Goal: Information Seeking & Learning: Learn about a topic

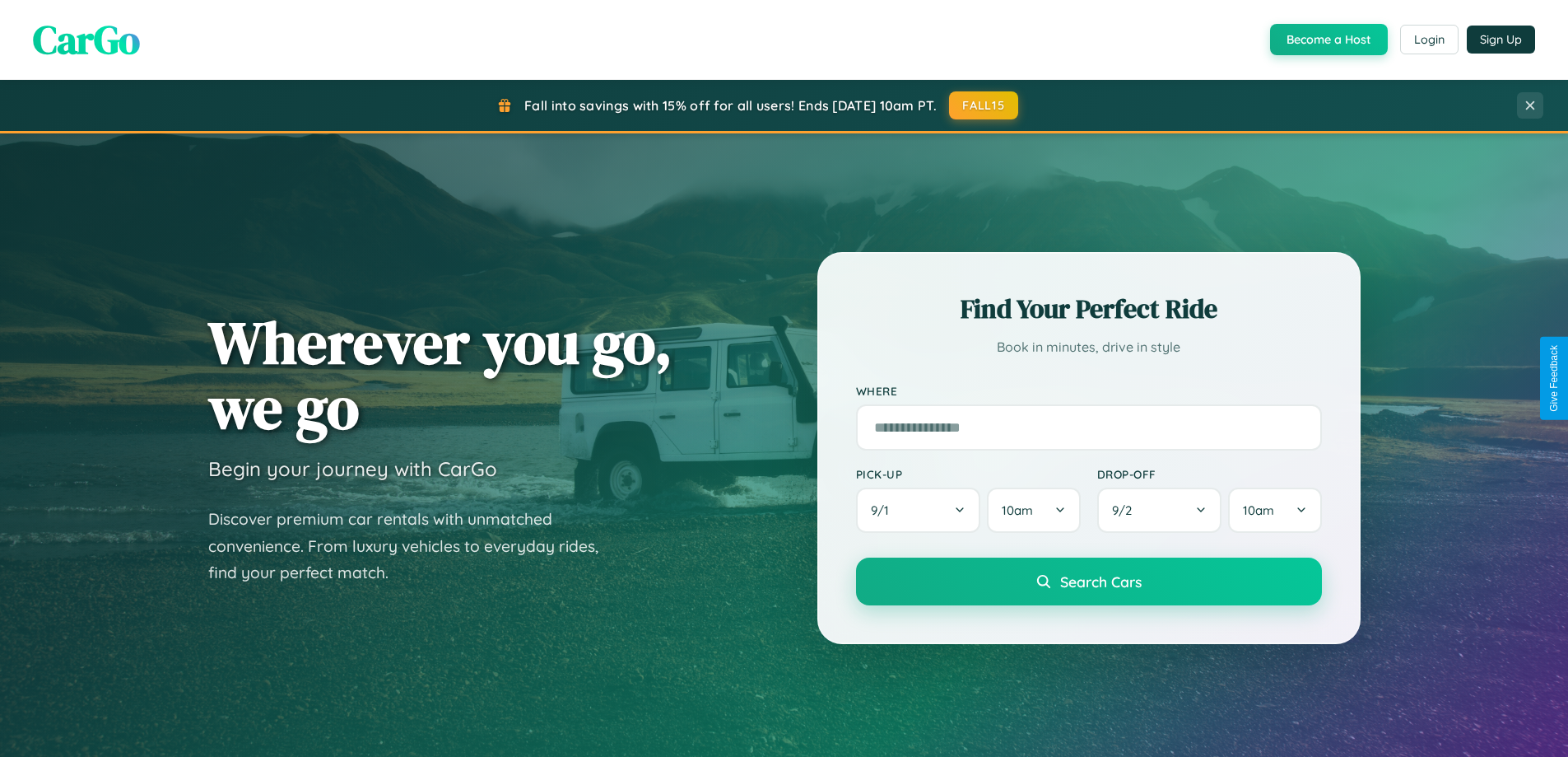
scroll to position [1133, 0]
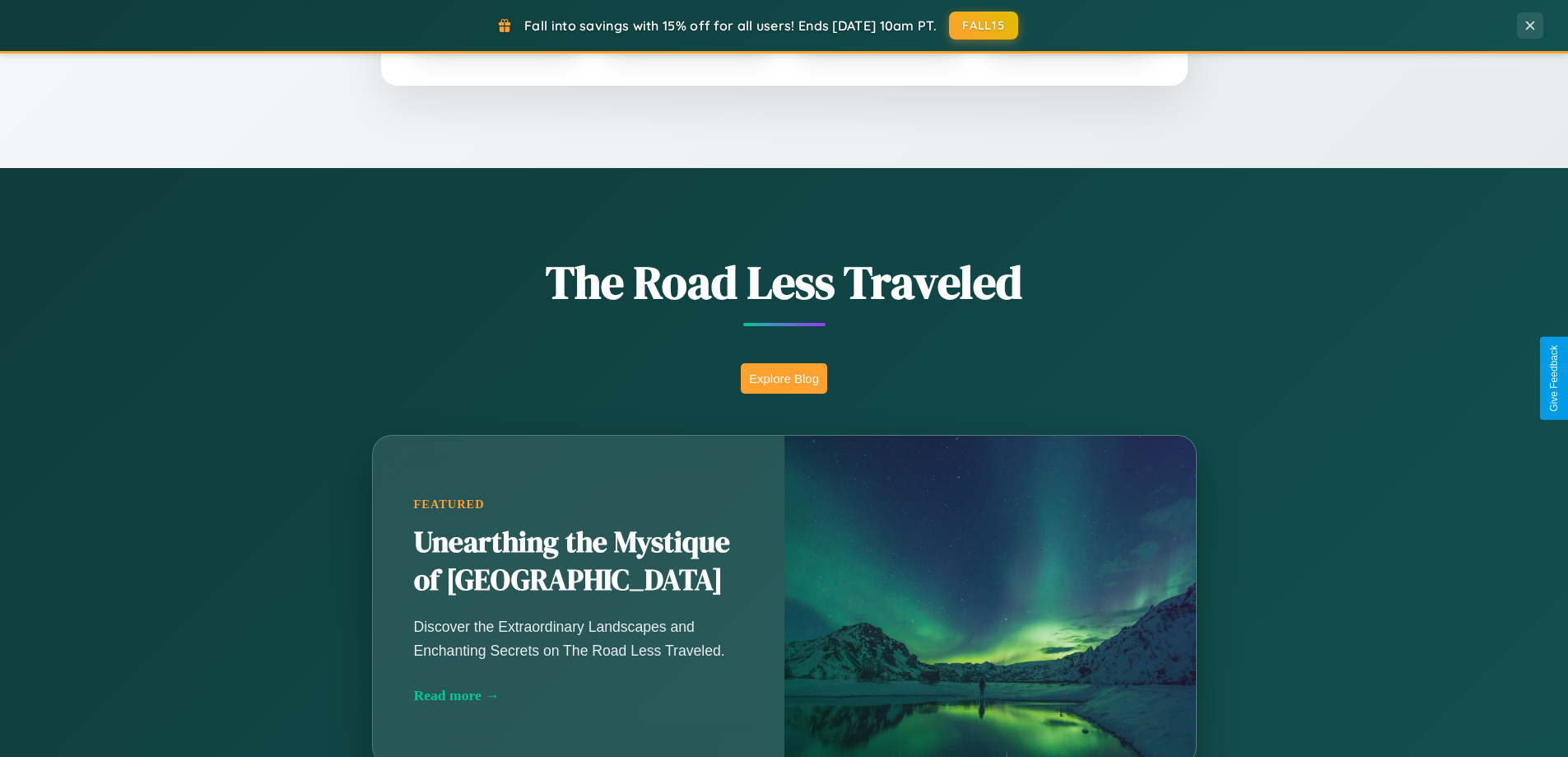
click at [784, 378] on button "Explore Blog" at bounding box center [784, 378] width 86 height 31
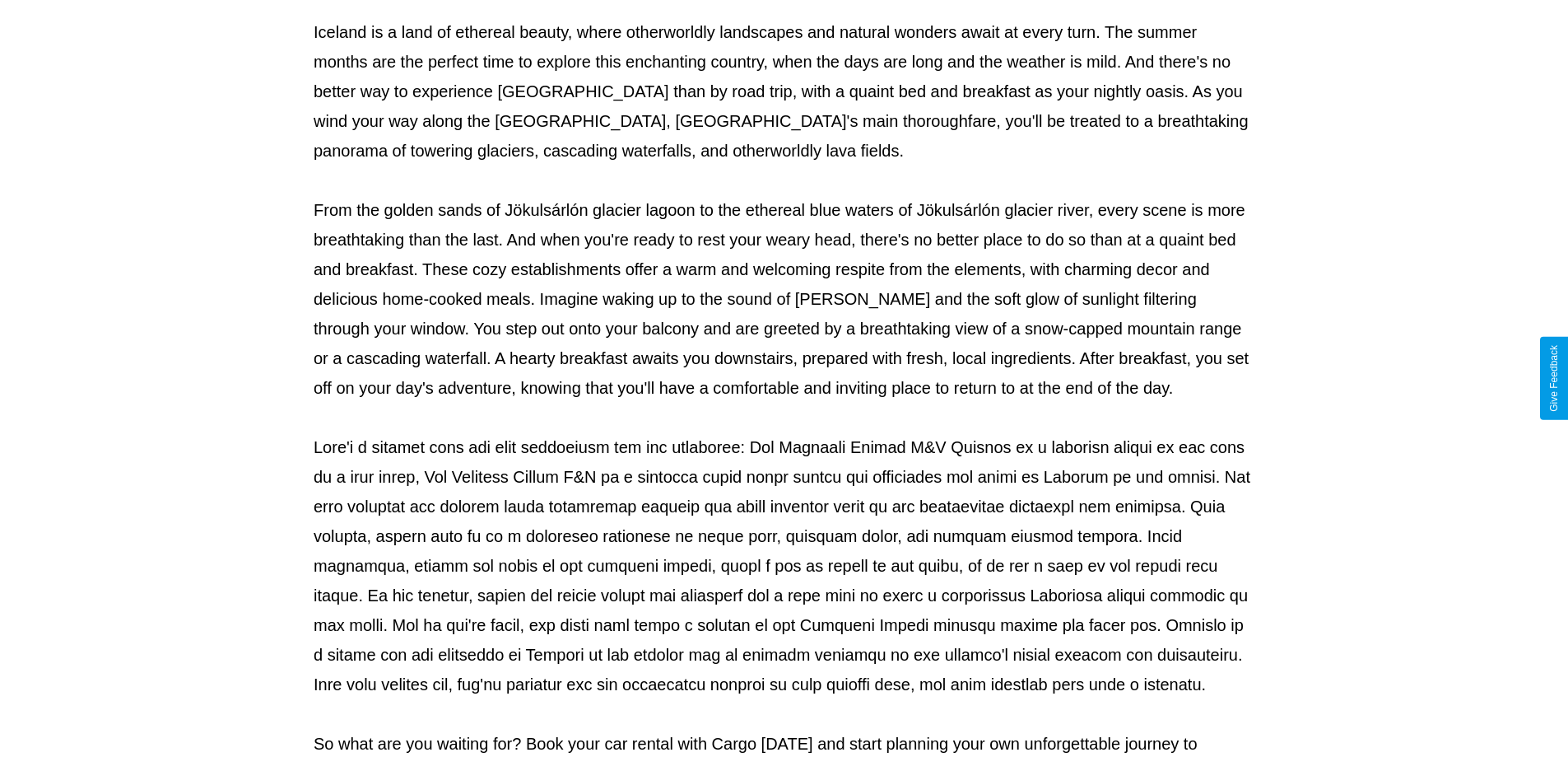
scroll to position [532, 0]
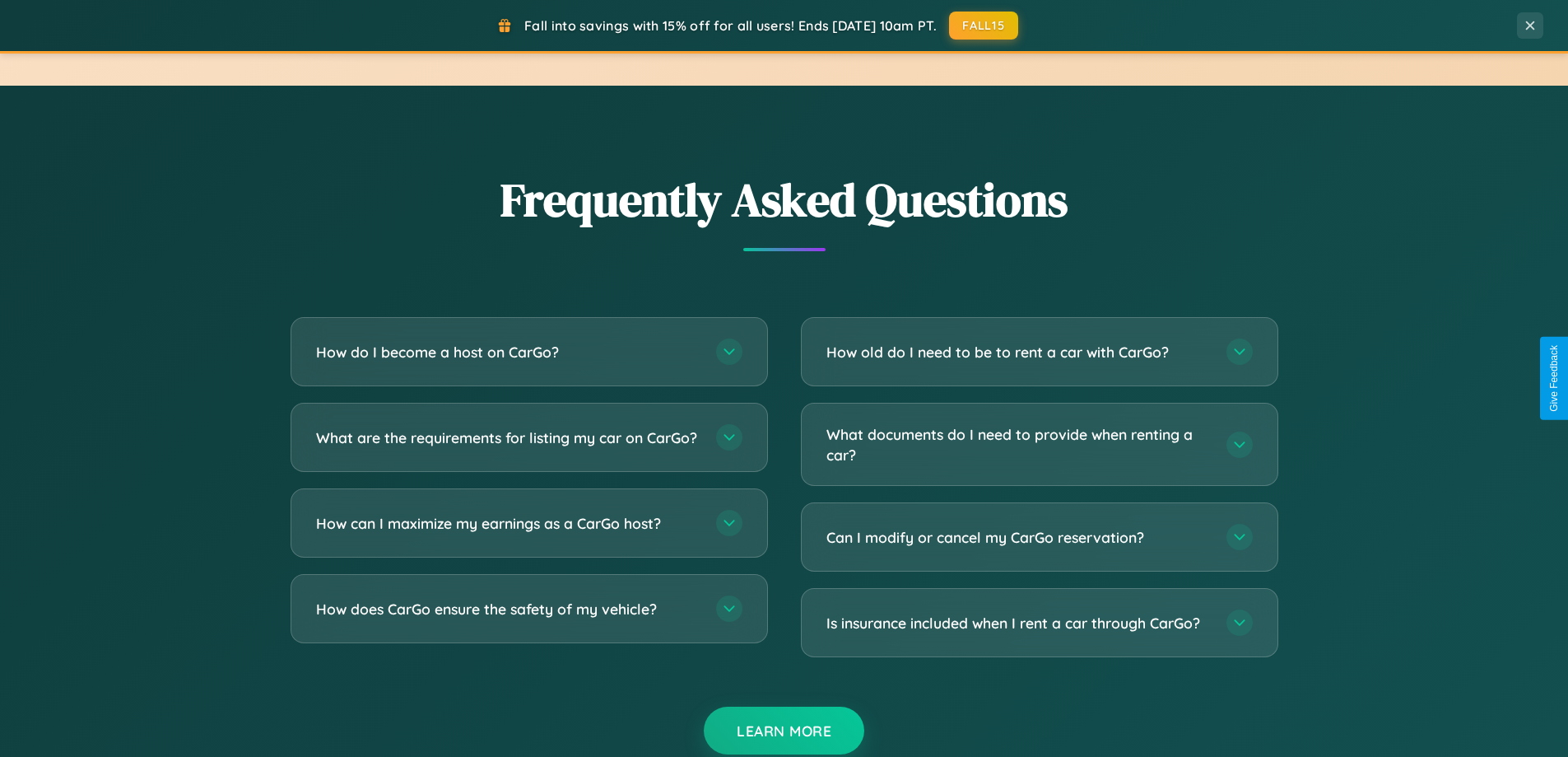
scroll to position [3169, 0]
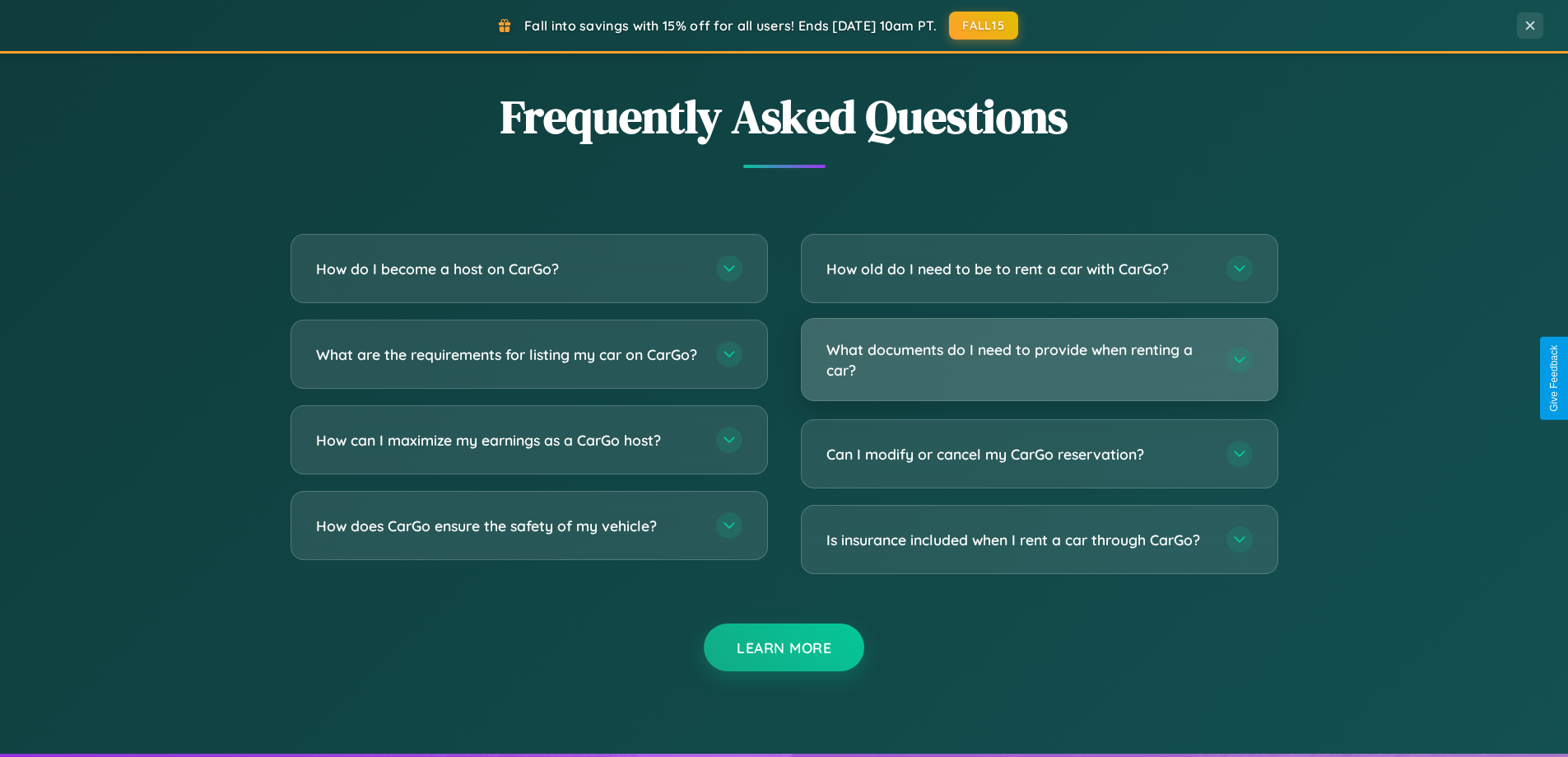
click at [1039, 359] on h3 "What documents do I need to provide when renting a car?" at bounding box center [1018, 359] width 383 height 40
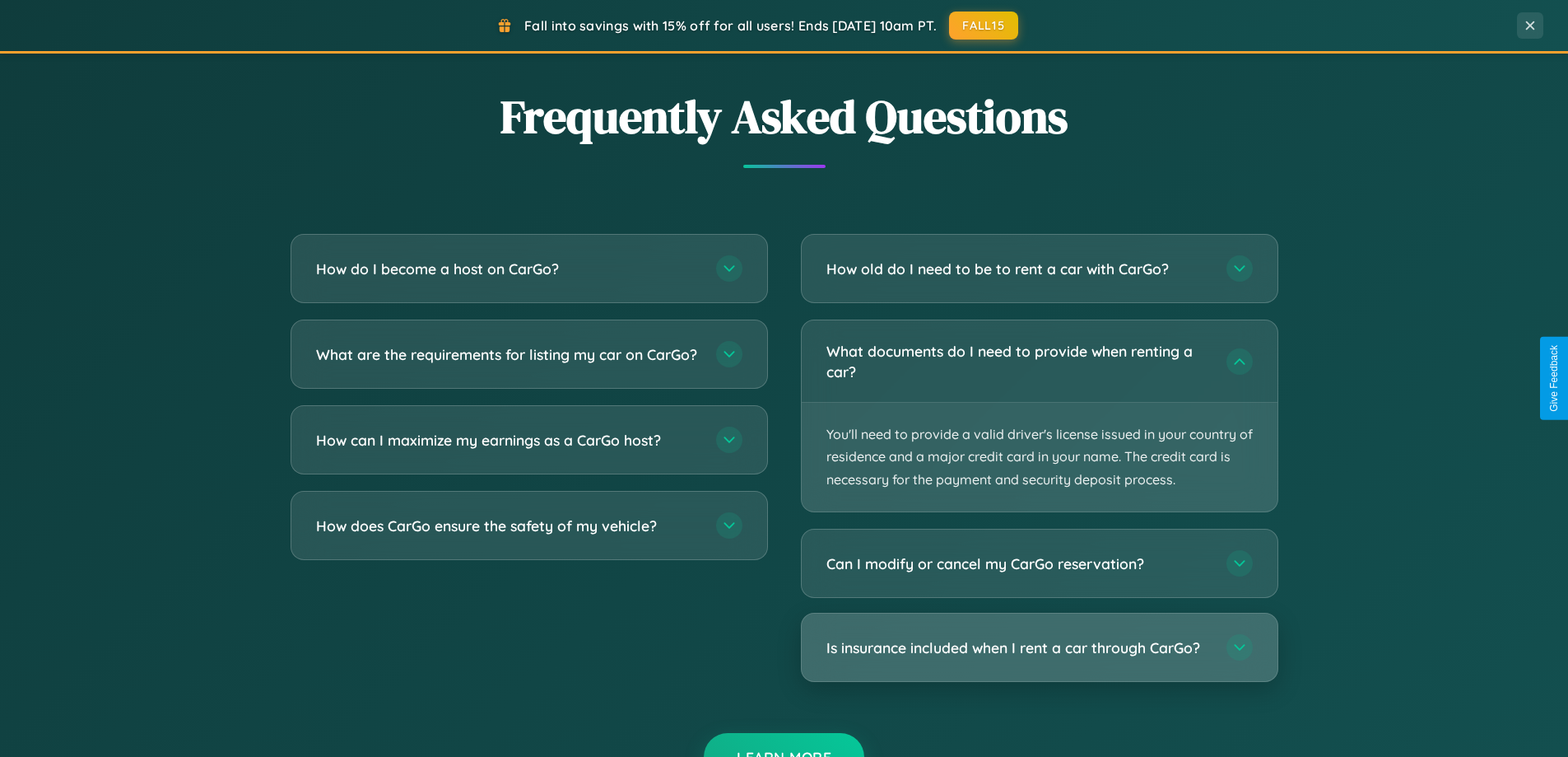
click at [1039, 647] on h3 "Is insurance included when I rent a car through CarGo?" at bounding box center [1018, 648] width 383 height 21
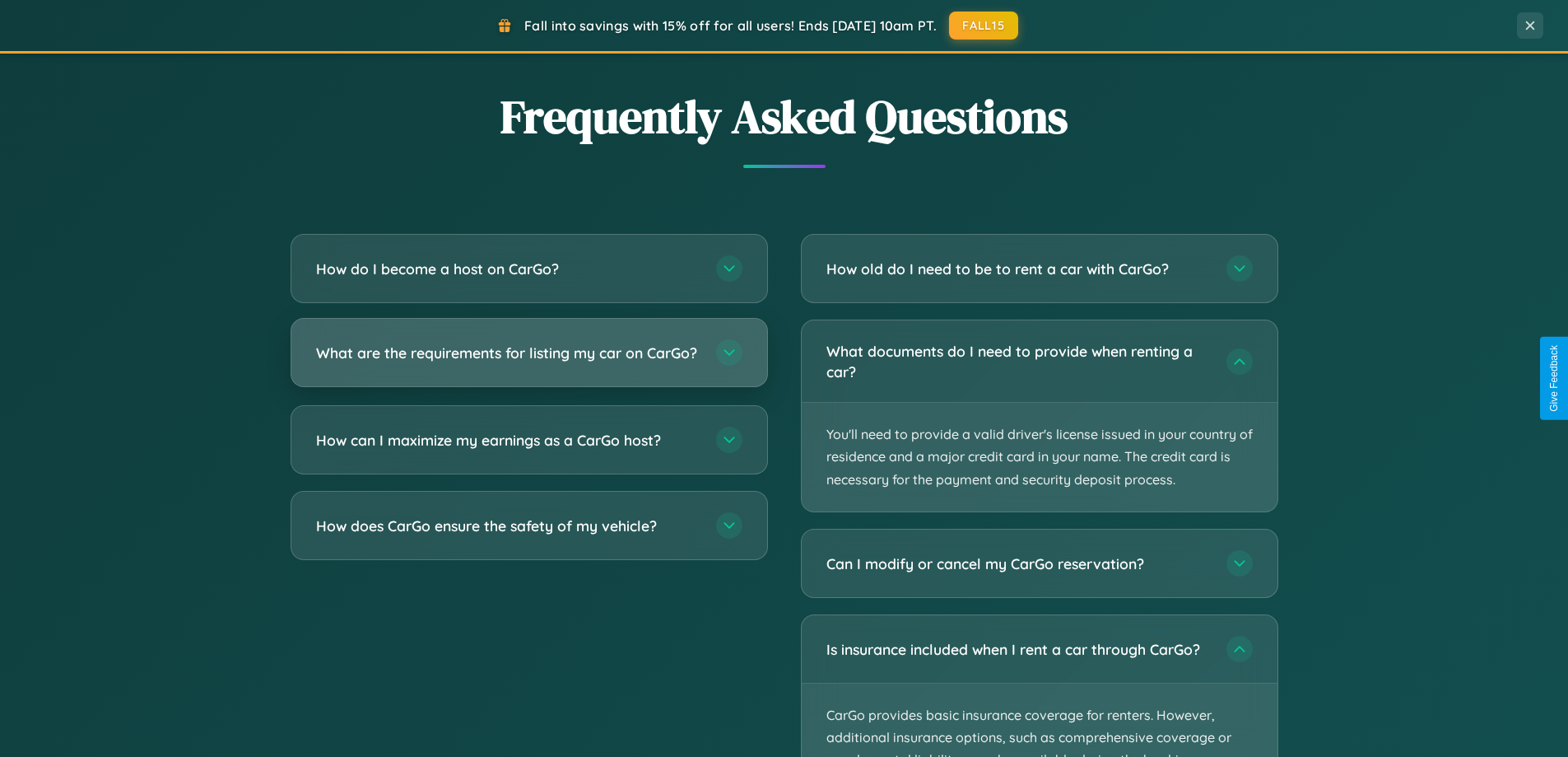
click at [528, 359] on h3 "What are the requirements for listing my car on CarGo?" at bounding box center [507, 353] width 383 height 21
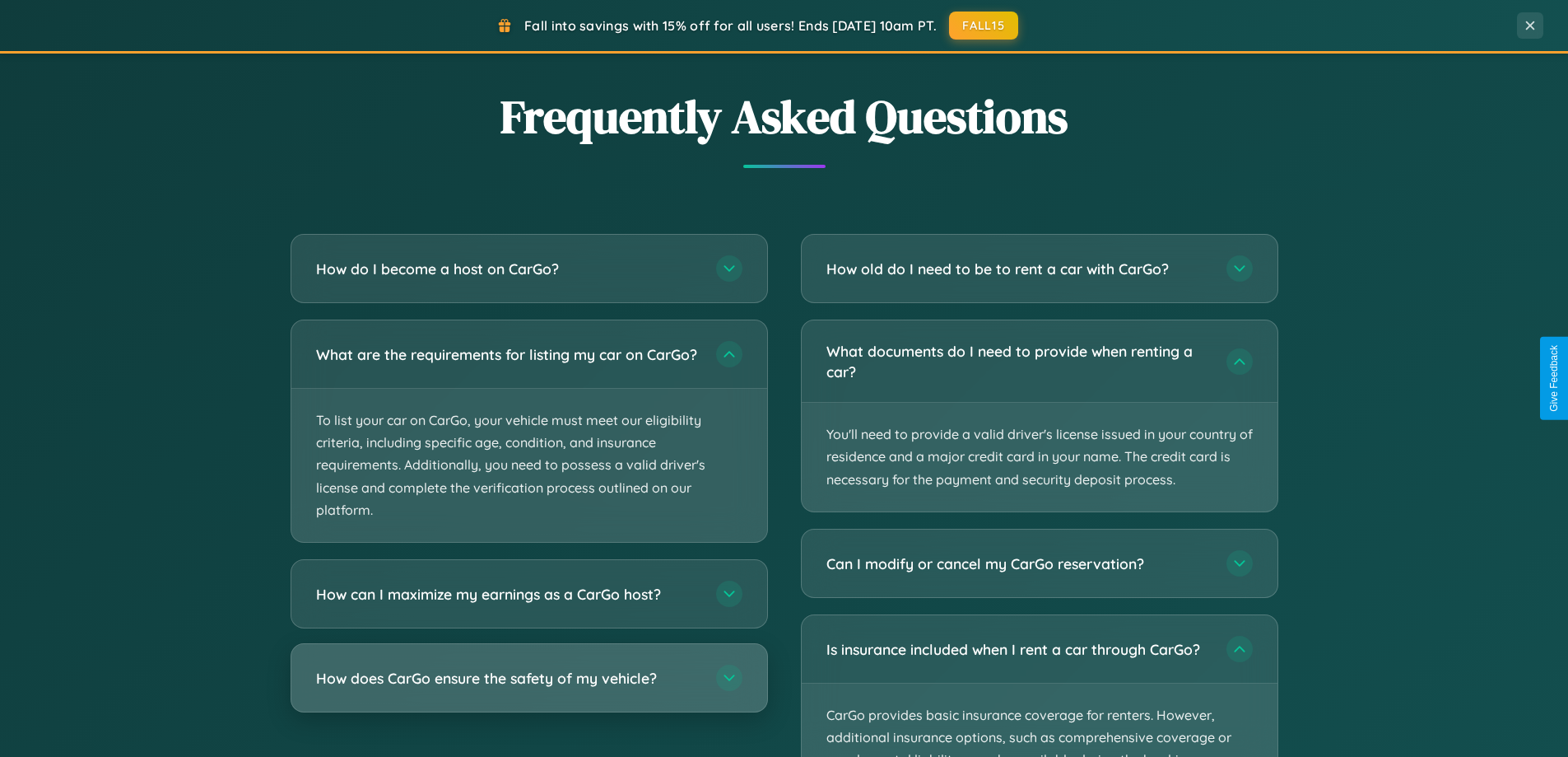
click at [528, 688] on h3 "How does CarGo ensure the safety of my vehicle?" at bounding box center [507, 679] width 383 height 21
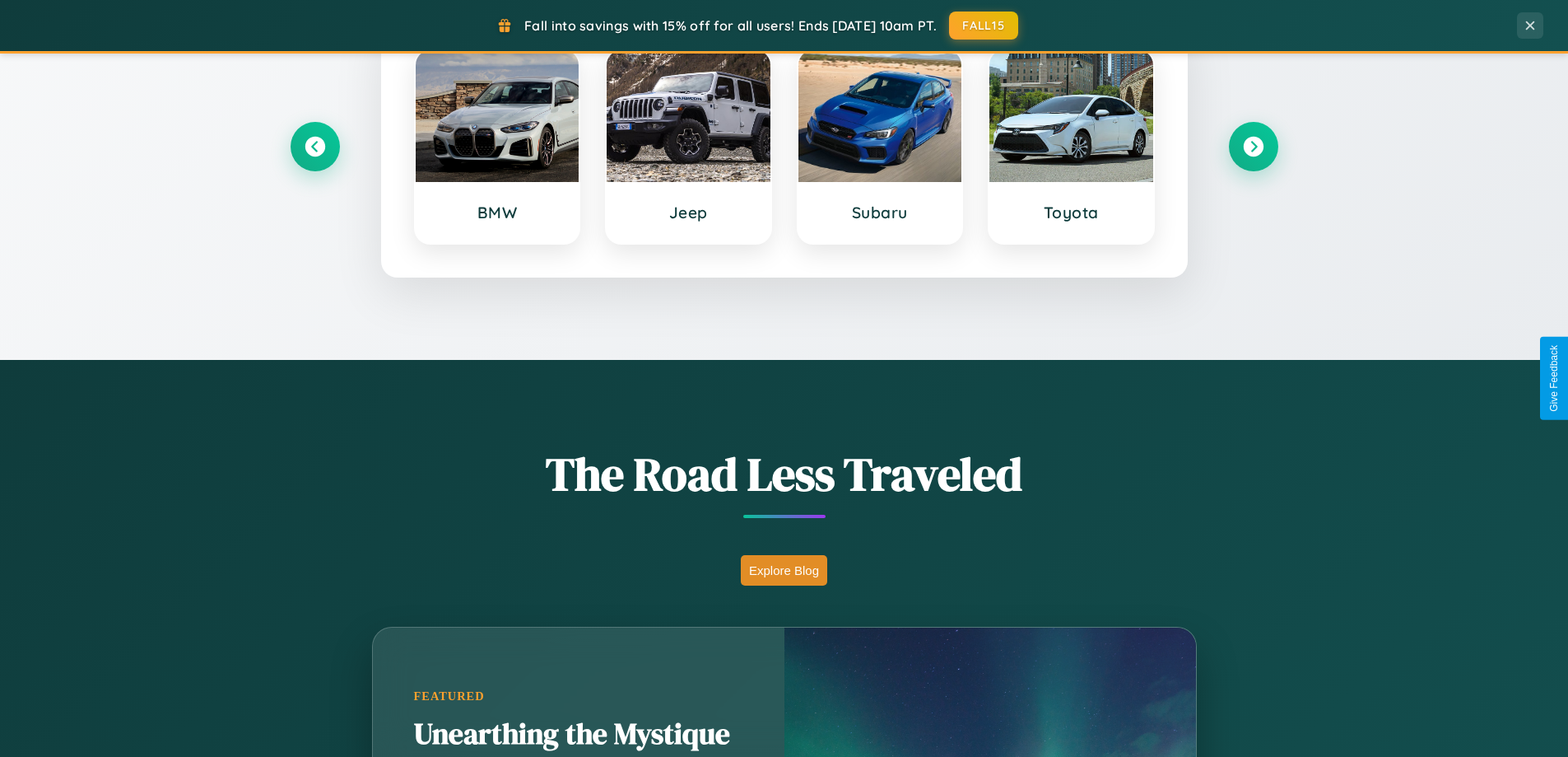
scroll to position [710, 0]
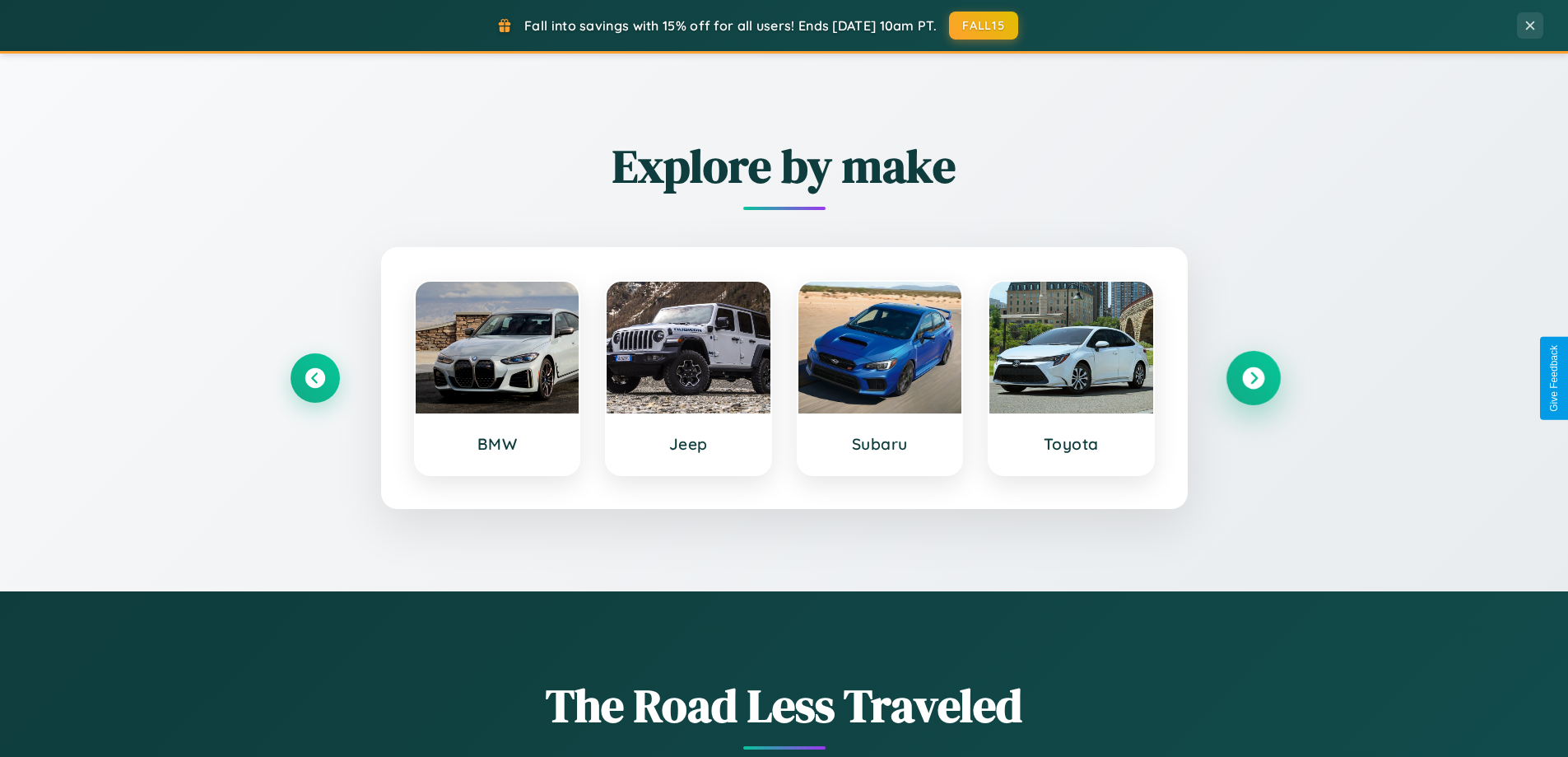
click at [1253, 378] on icon at bounding box center [1253, 378] width 22 height 22
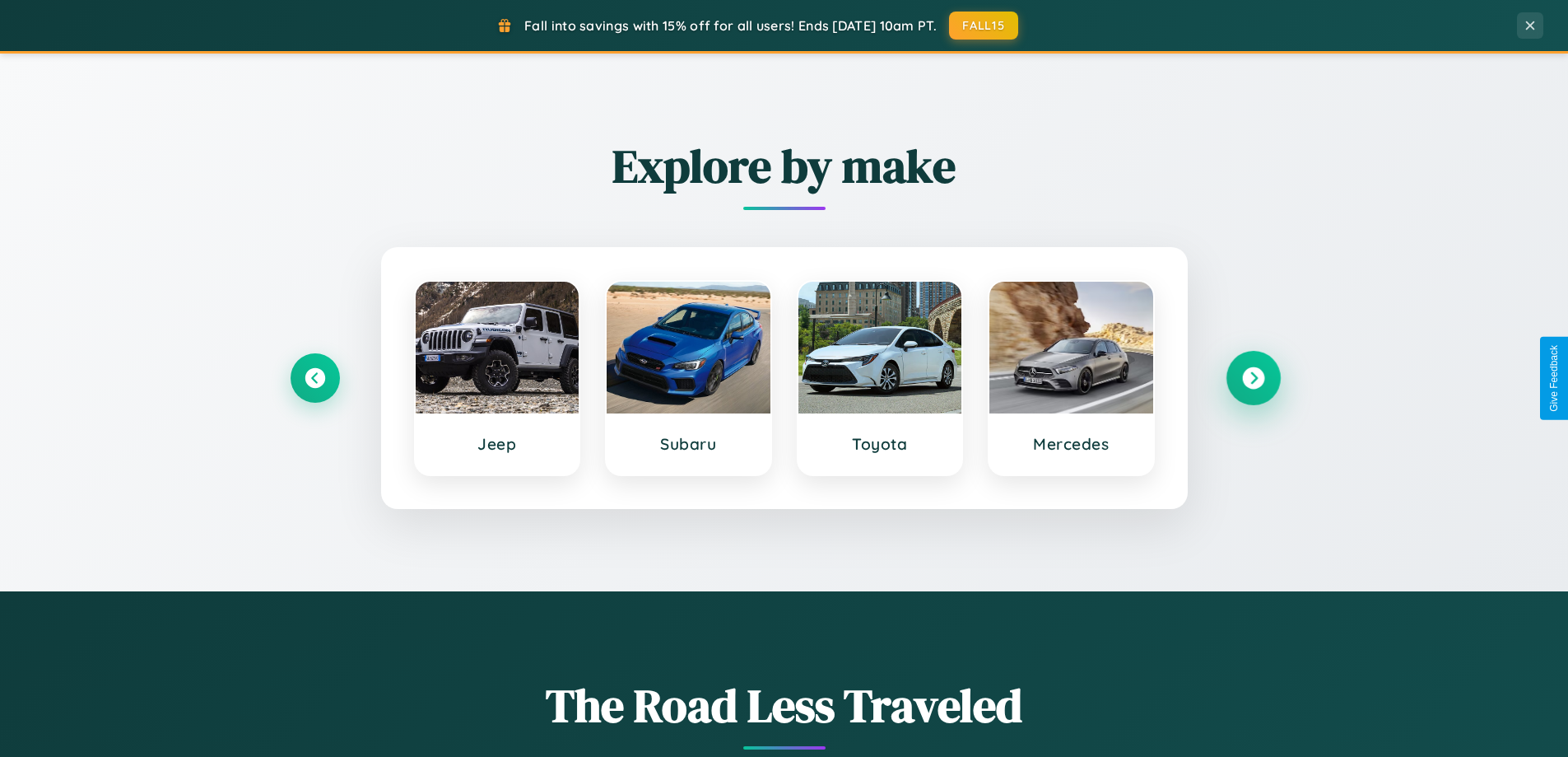
click at [1253, 378] on icon at bounding box center [1253, 378] width 22 height 22
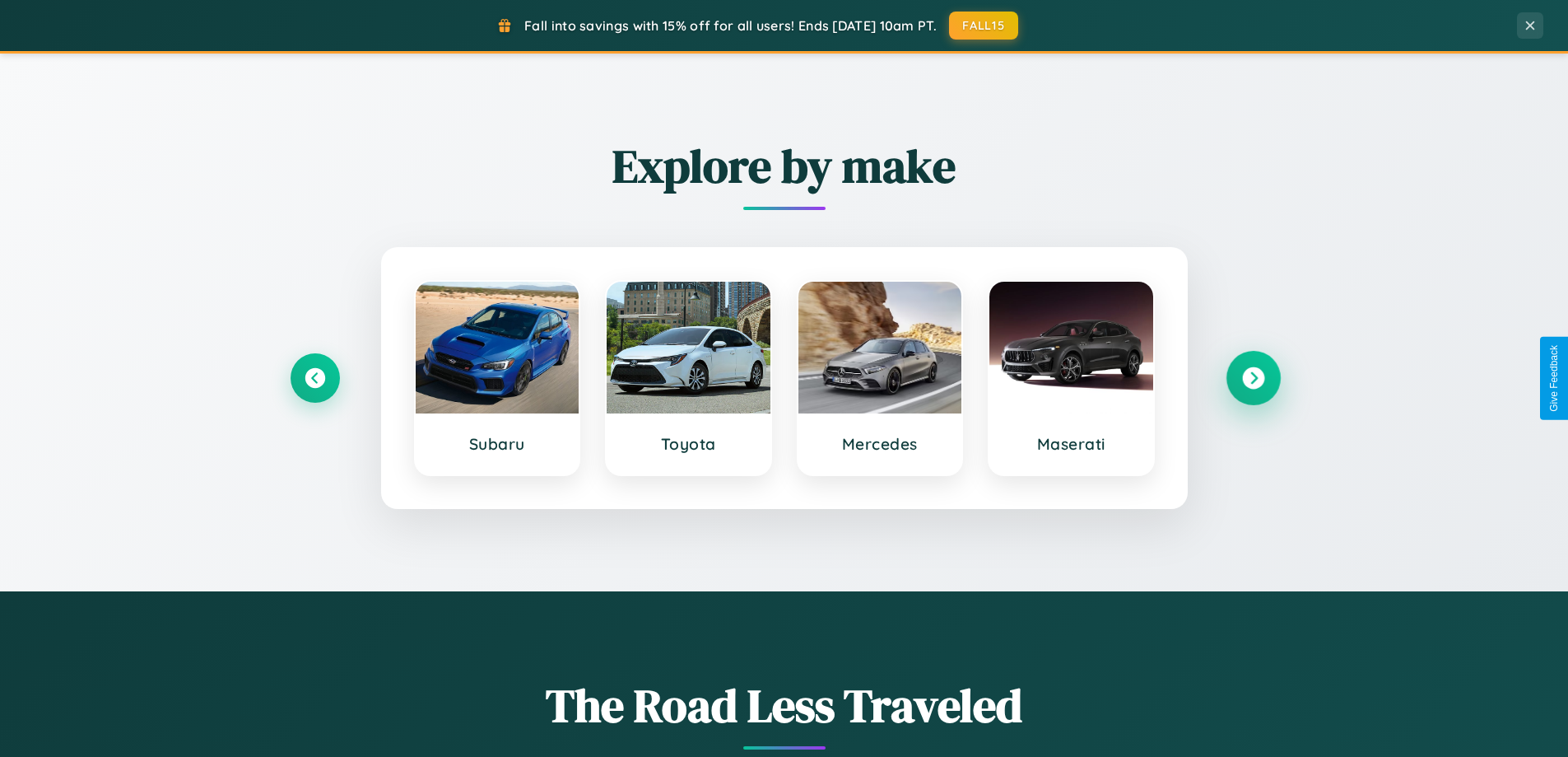
click at [1253, 378] on icon at bounding box center [1253, 378] width 22 height 22
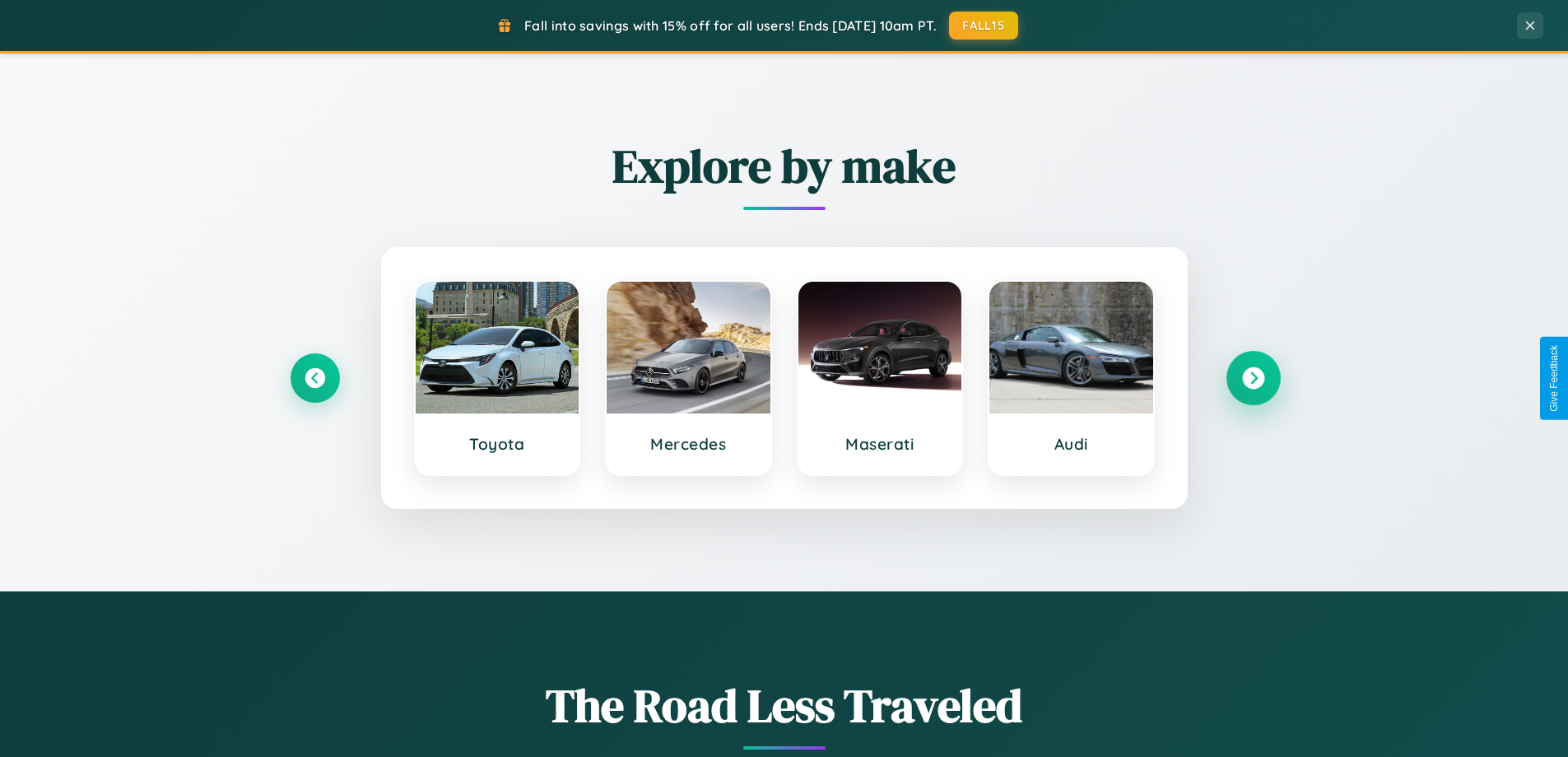
click at [1253, 378] on icon at bounding box center [1253, 378] width 22 height 22
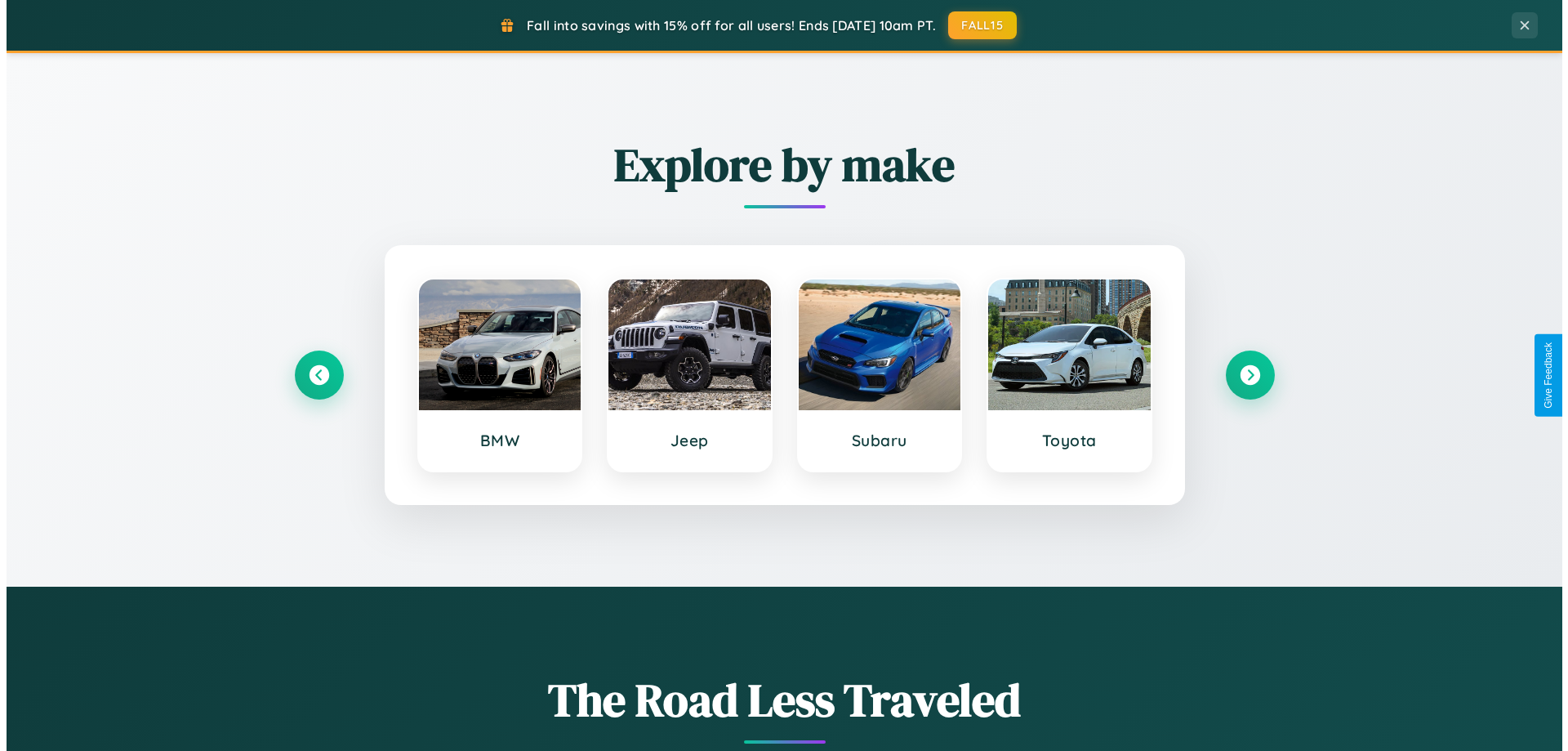
scroll to position [0, 0]
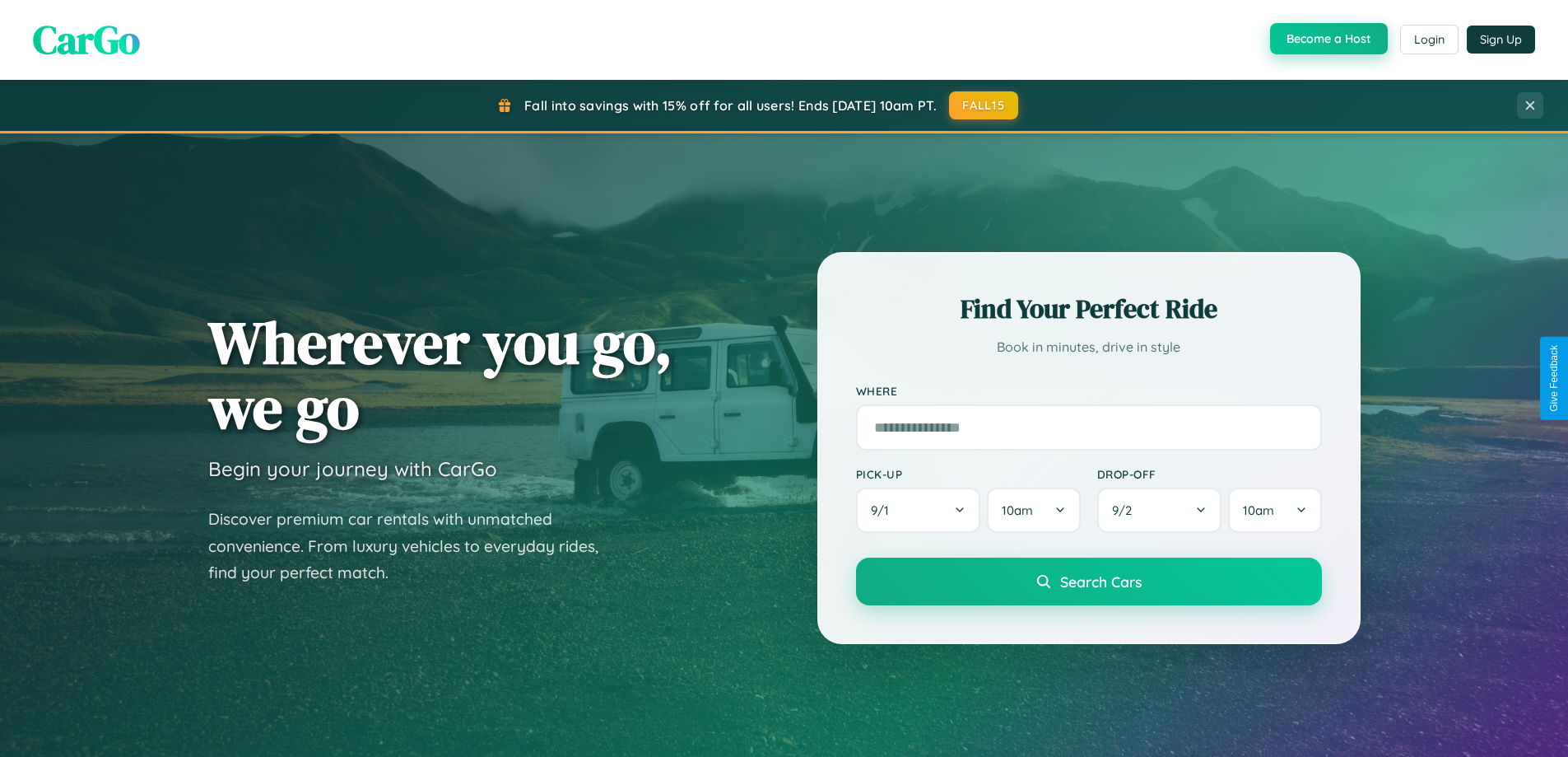
click at [1327, 38] on button "Become a Host" at bounding box center [1328, 38] width 118 height 32
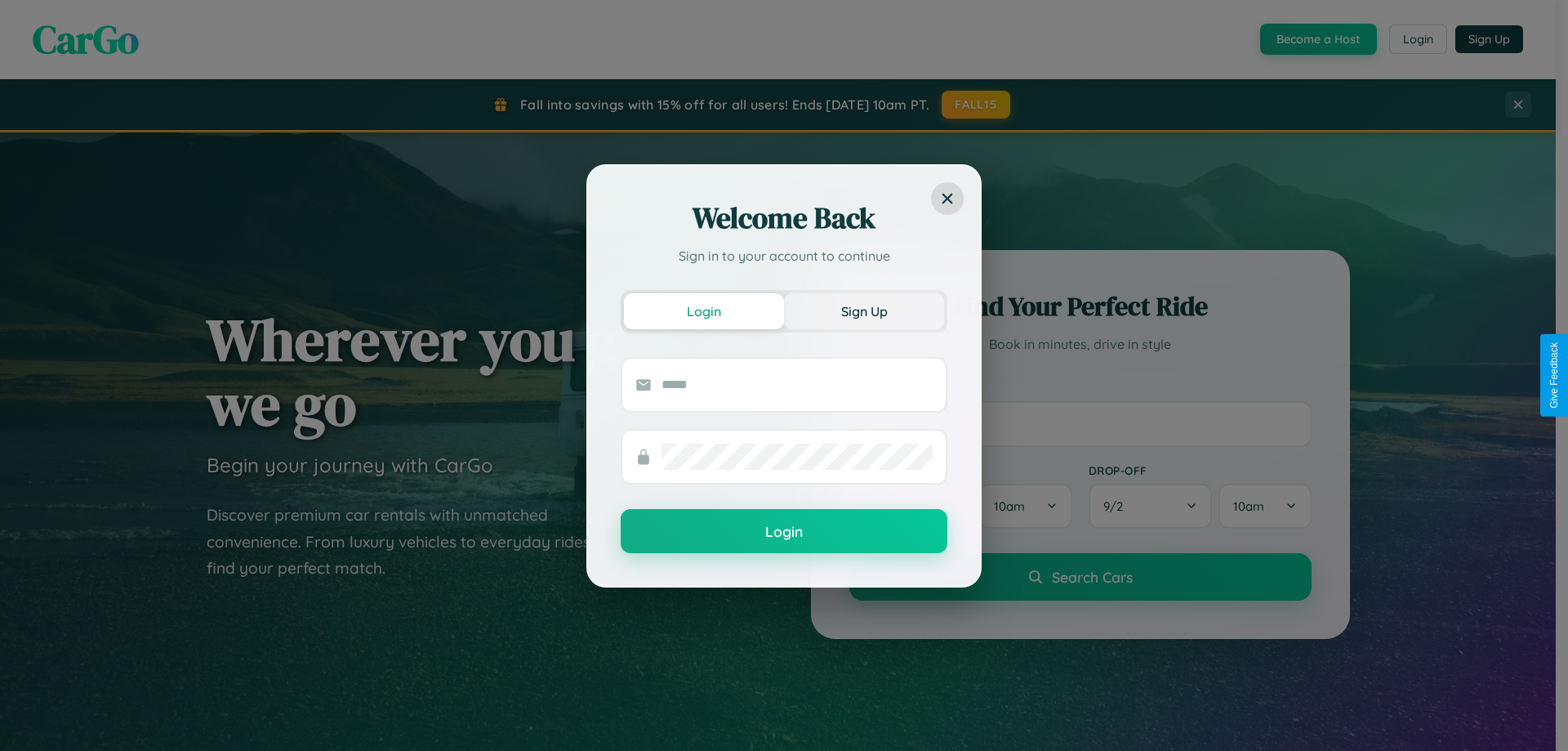
click at [864, 310] on button "Sign Up" at bounding box center [864, 311] width 160 height 36
